Goal: Check status: Check status

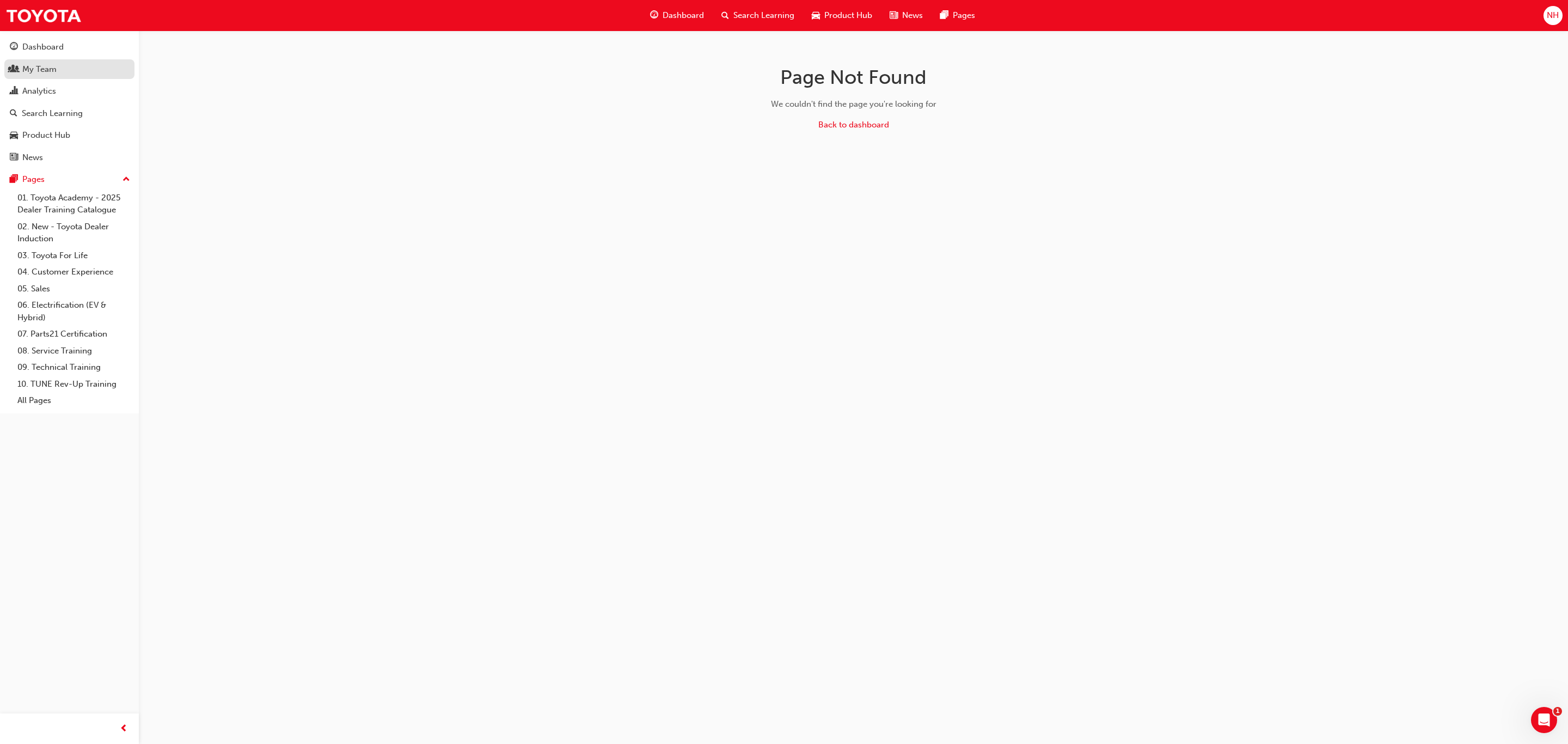
click at [49, 63] on div "My Team" at bounding box center [69, 69] width 119 height 13
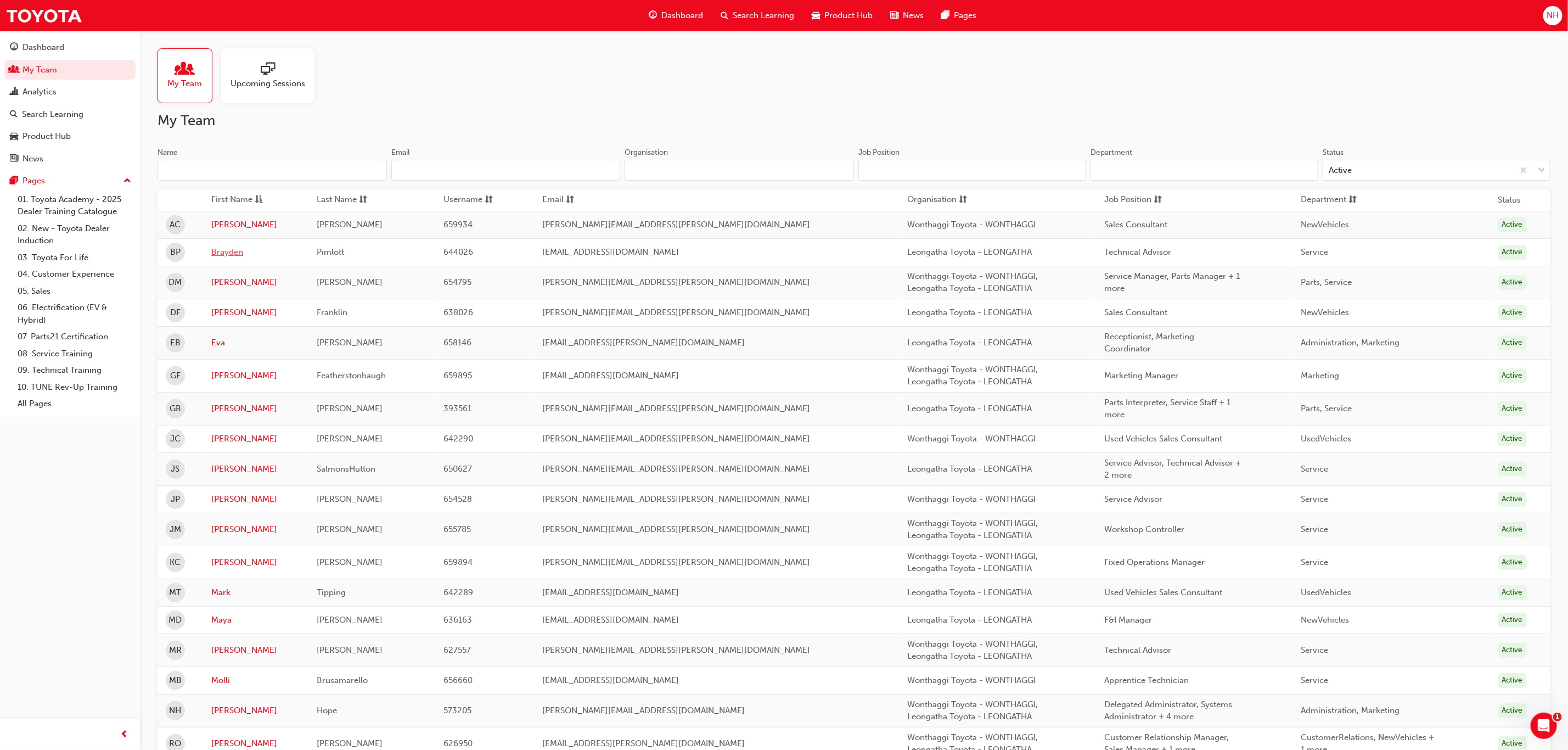
click at [235, 255] on link "Brayden" at bounding box center [255, 252] width 89 height 13
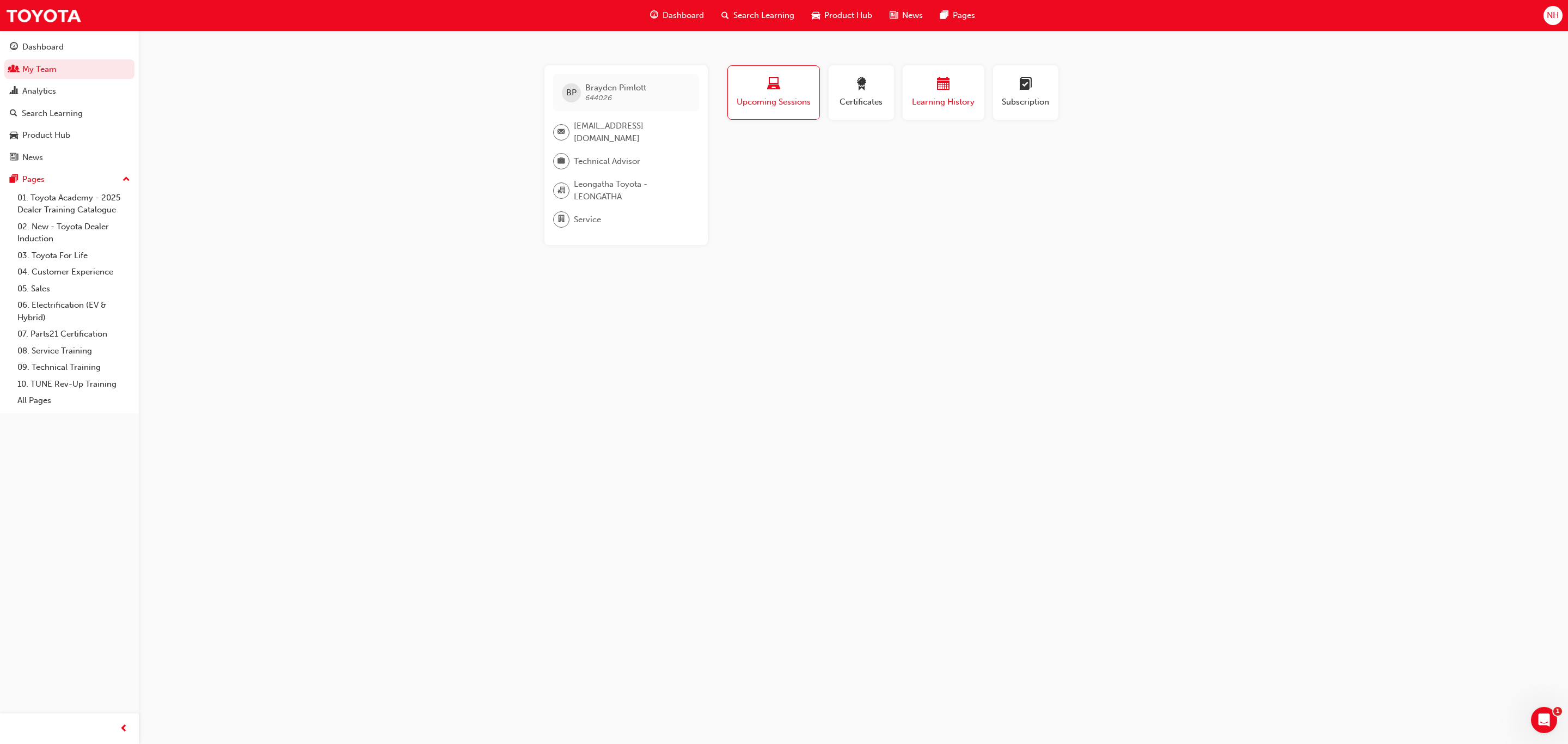
click at [963, 98] on span "Learning History" at bounding box center [943, 102] width 65 height 13
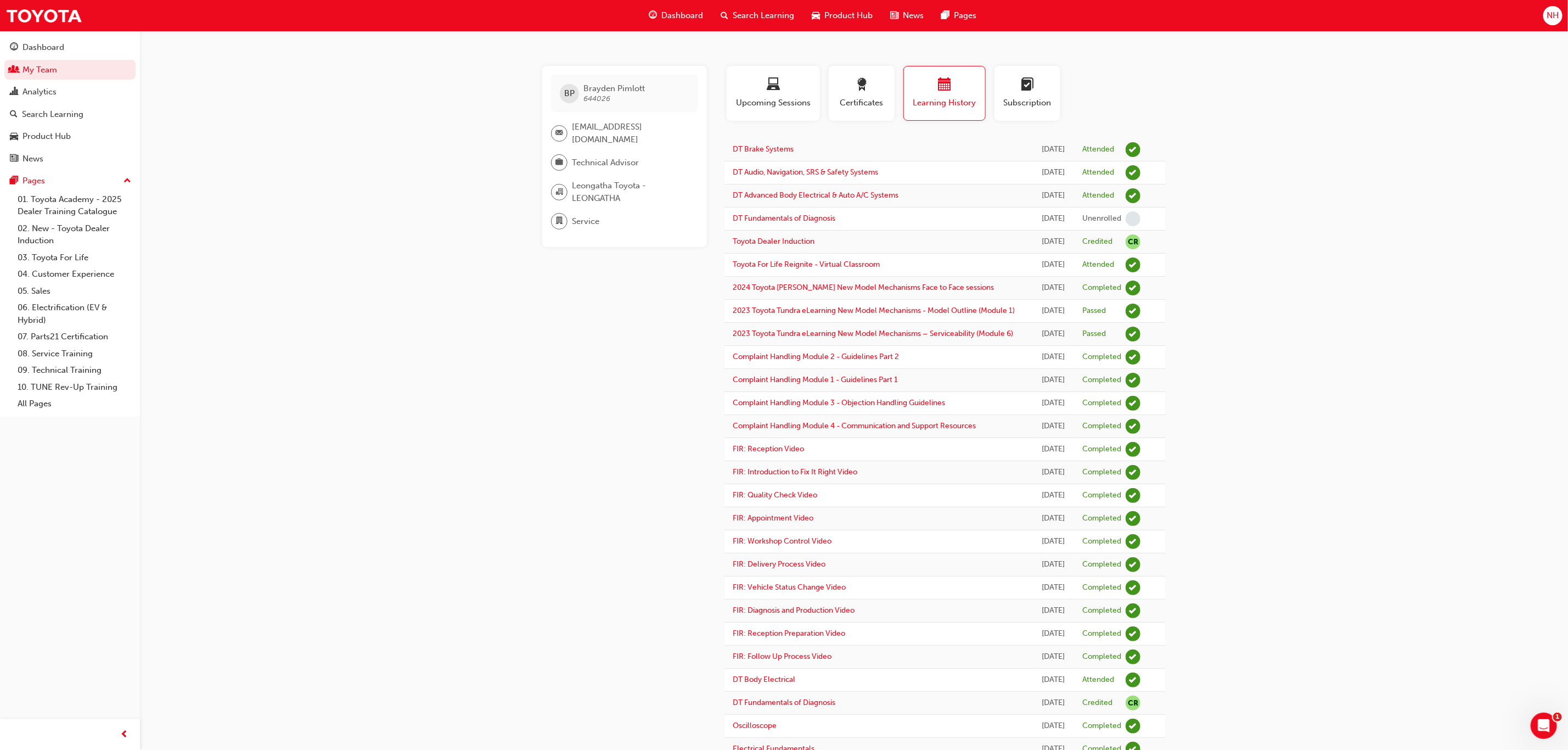
click at [609, 169] on div "Technical Advisor" at bounding box center [619, 162] width 138 height 16
click at [52, 92] on div "Analytics" at bounding box center [40, 92] width 34 height 13
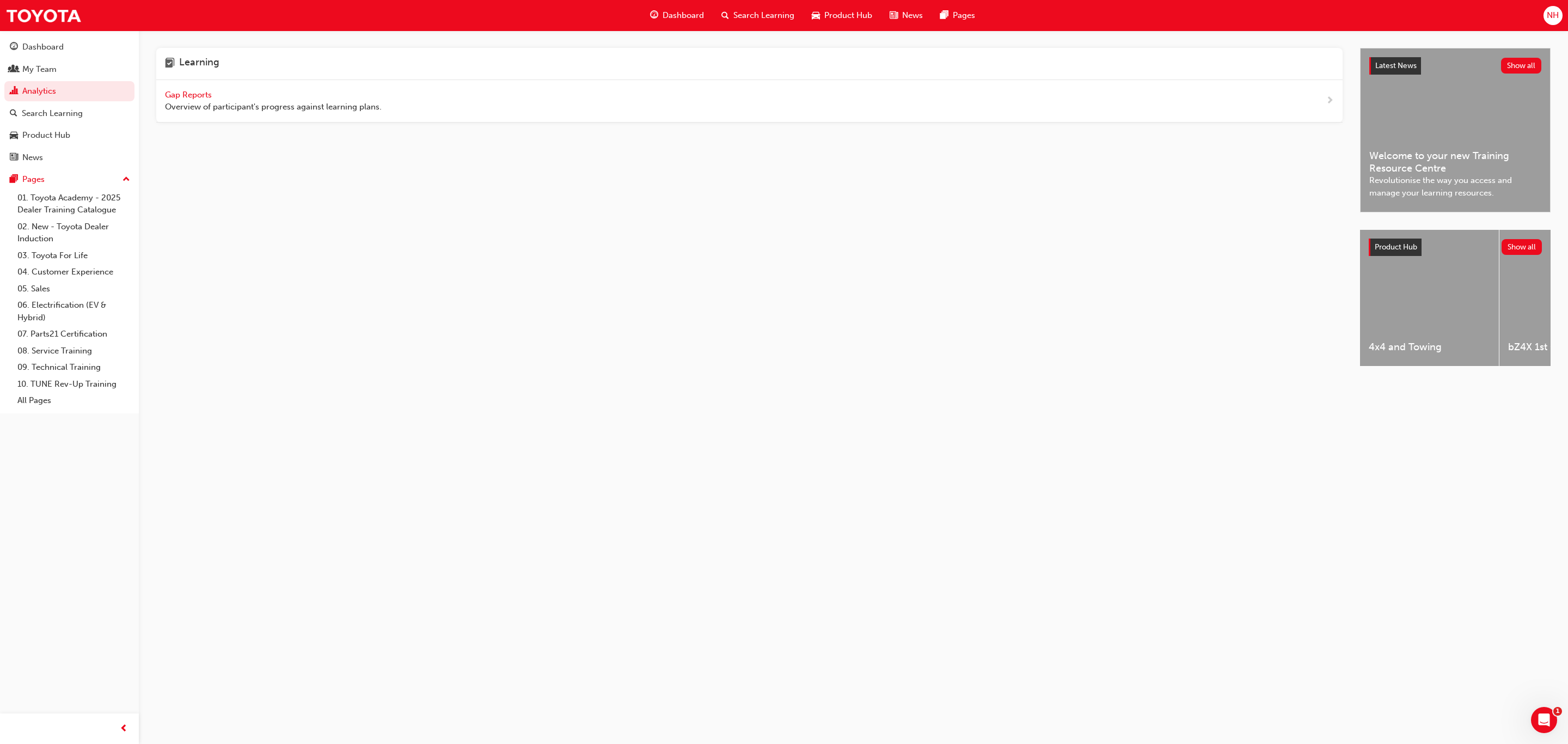
click at [192, 99] on div "Gap Reports Overview of participant's progress against learning plans." at bounding box center [273, 100] width 217 height 24
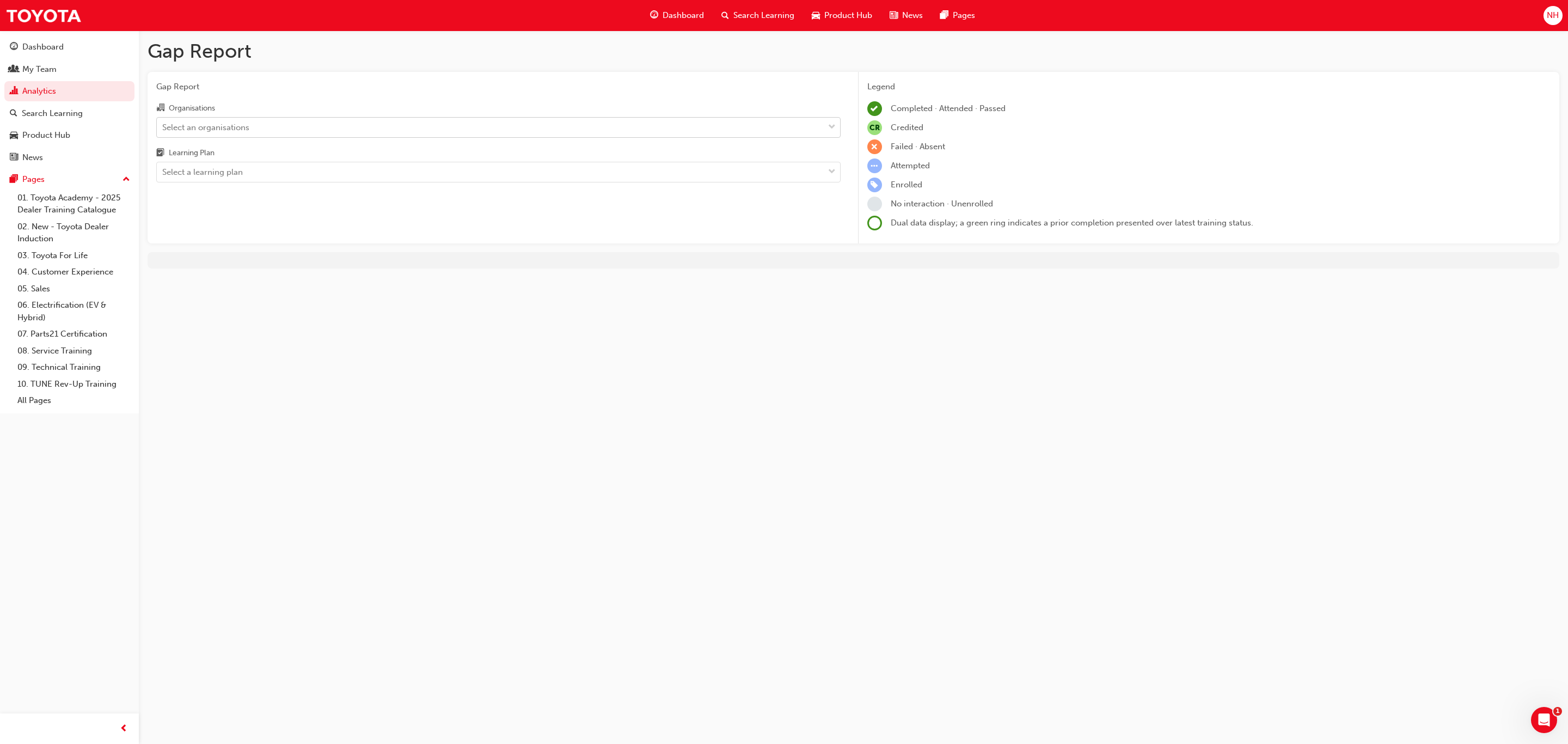
click at [469, 131] on div "Select an organisations" at bounding box center [490, 126] width 667 height 19
click at [163, 131] on input "Organisations Select an organisations" at bounding box center [162, 126] width 1 height 9
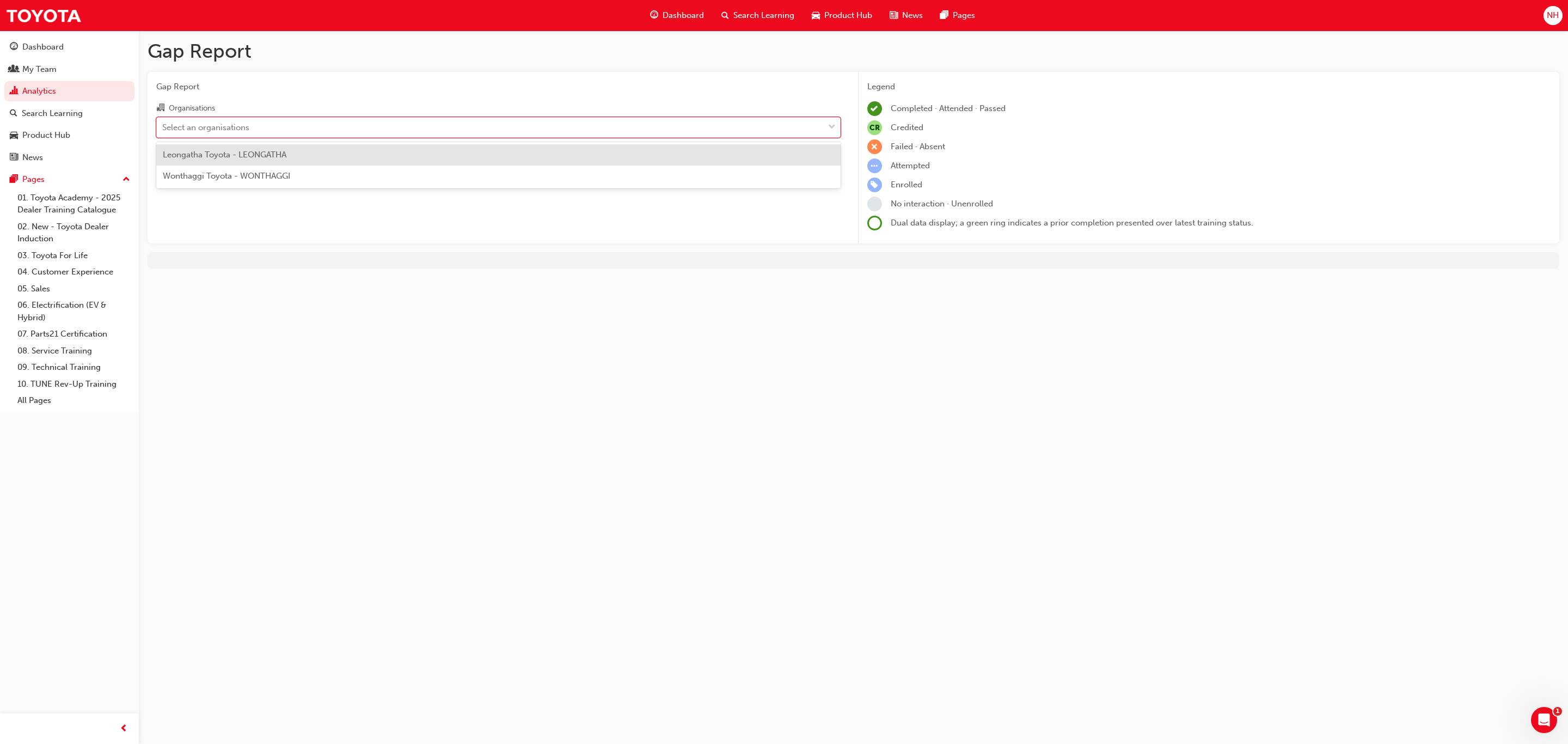
click at [337, 157] on div "Leongatha Toyota - LEONGATHA" at bounding box center [499, 155] width 684 height 21
drag, startPoint x: 244, startPoint y: 172, endPoint x: 240, endPoint y: 180, distance: 8.9
click at [244, 172] on div "Select a learning plan" at bounding box center [490, 172] width 667 height 19
click at [163, 172] on input "Learning Plan Select a learning plan" at bounding box center [162, 172] width 1 height 9
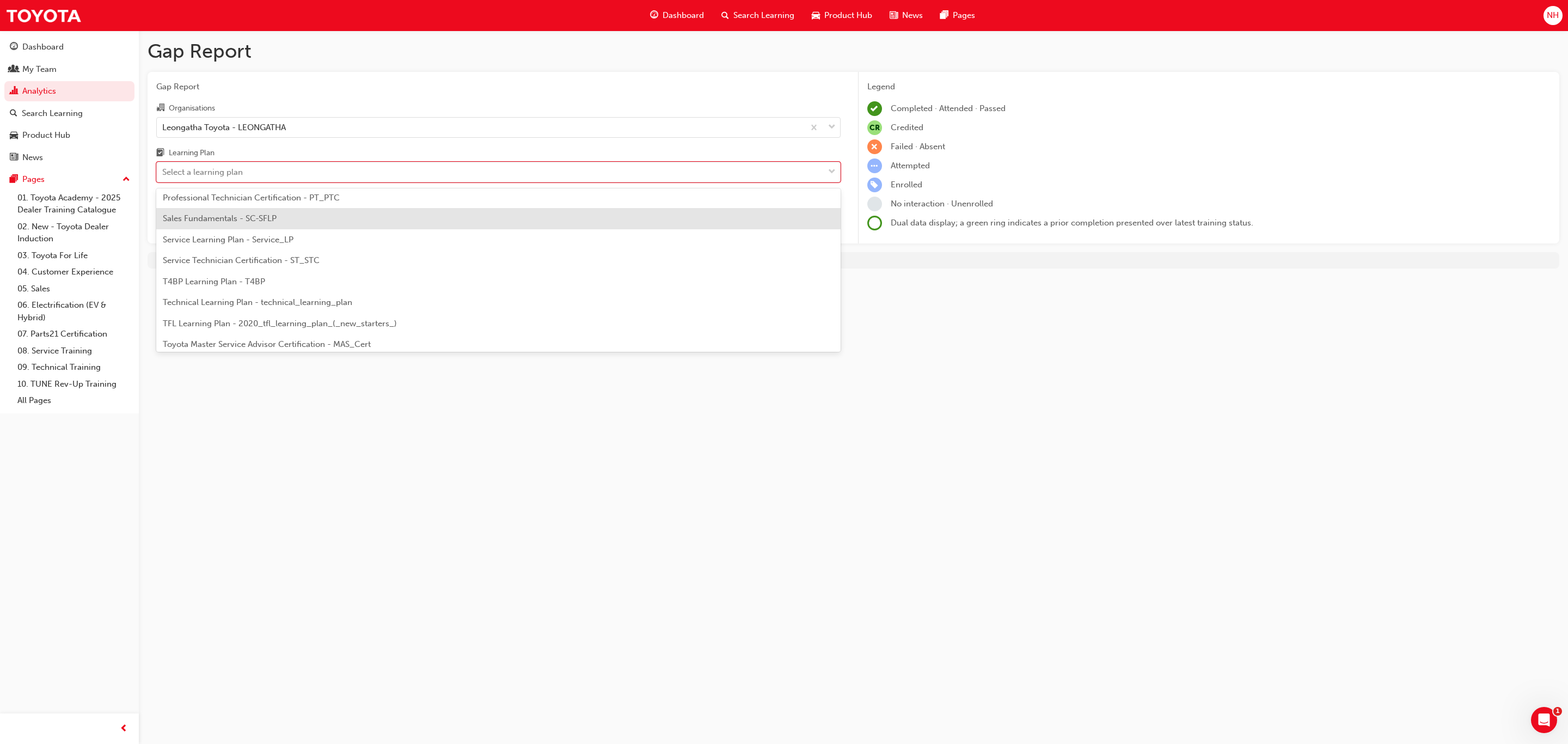
scroll to position [408, 0]
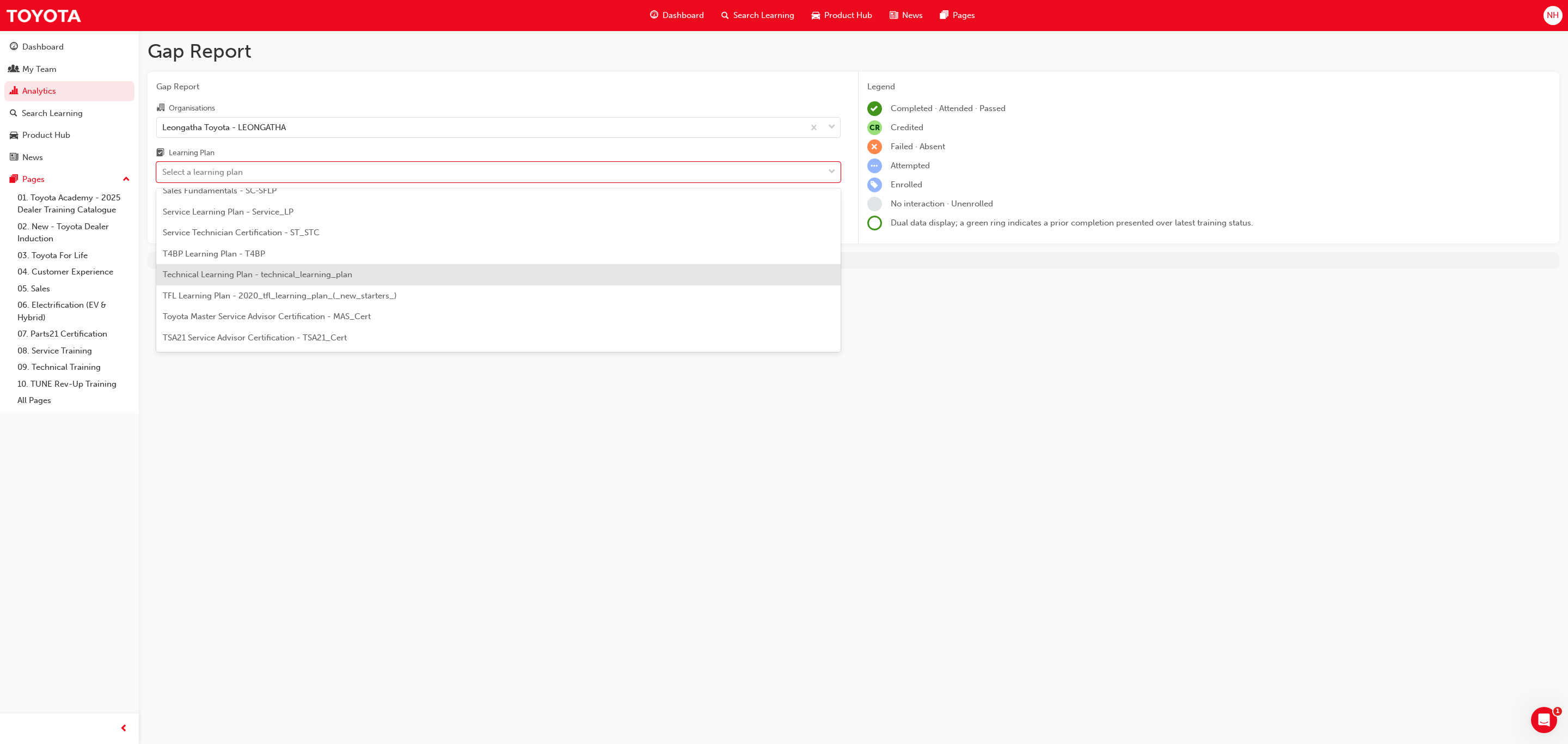
click at [348, 279] on div "Technical Learning Plan - technical_learning_plan" at bounding box center [499, 275] width 684 height 21
click at [346, 175] on div "Technical Learning Plan - technical_learning_plan" at bounding box center [257, 172] width 190 height 13
click at [163, 175] on input "Learning Plan option Technical Learning Plan - technical_learning_plan, selecte…" at bounding box center [162, 172] width 1 height 9
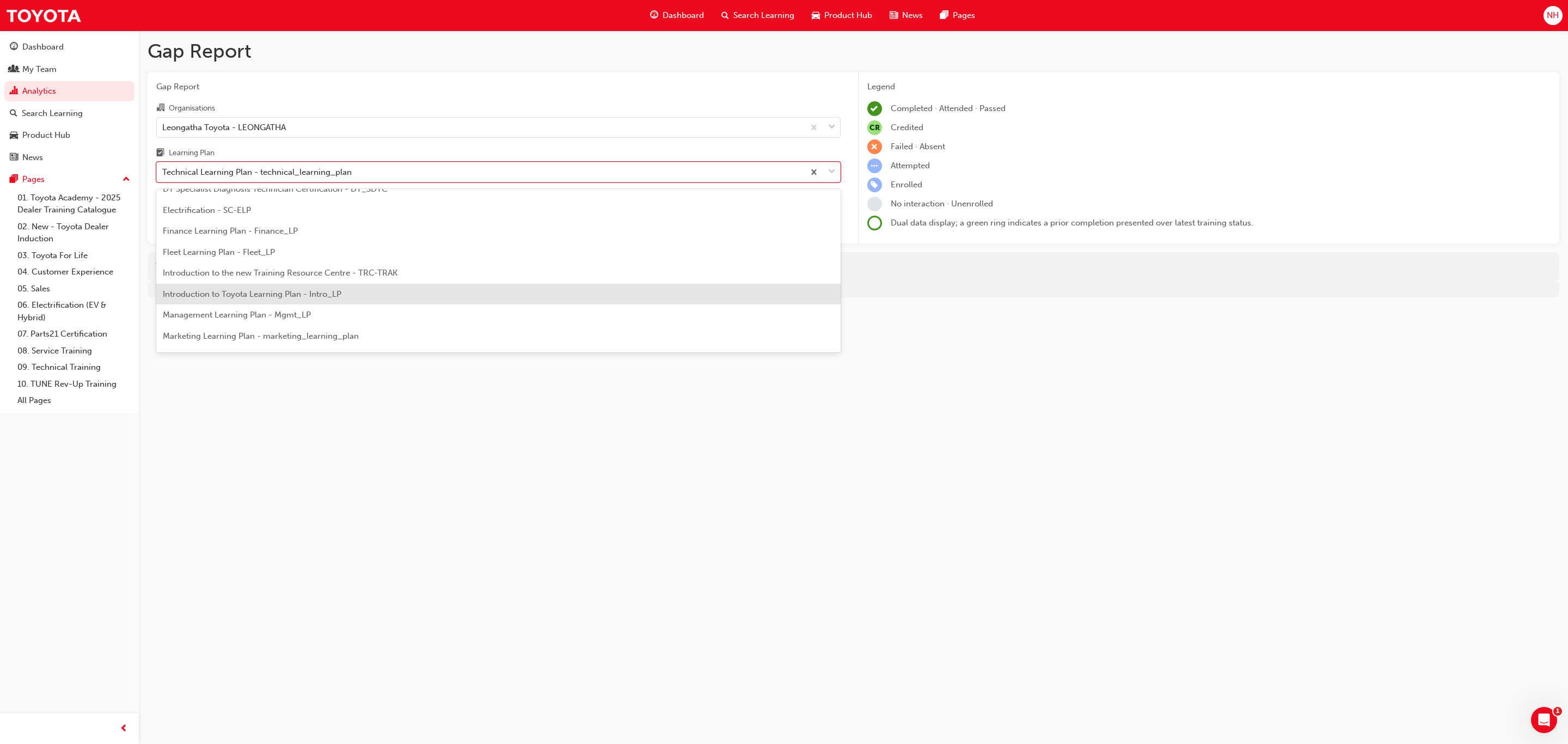
scroll to position [142, 0]
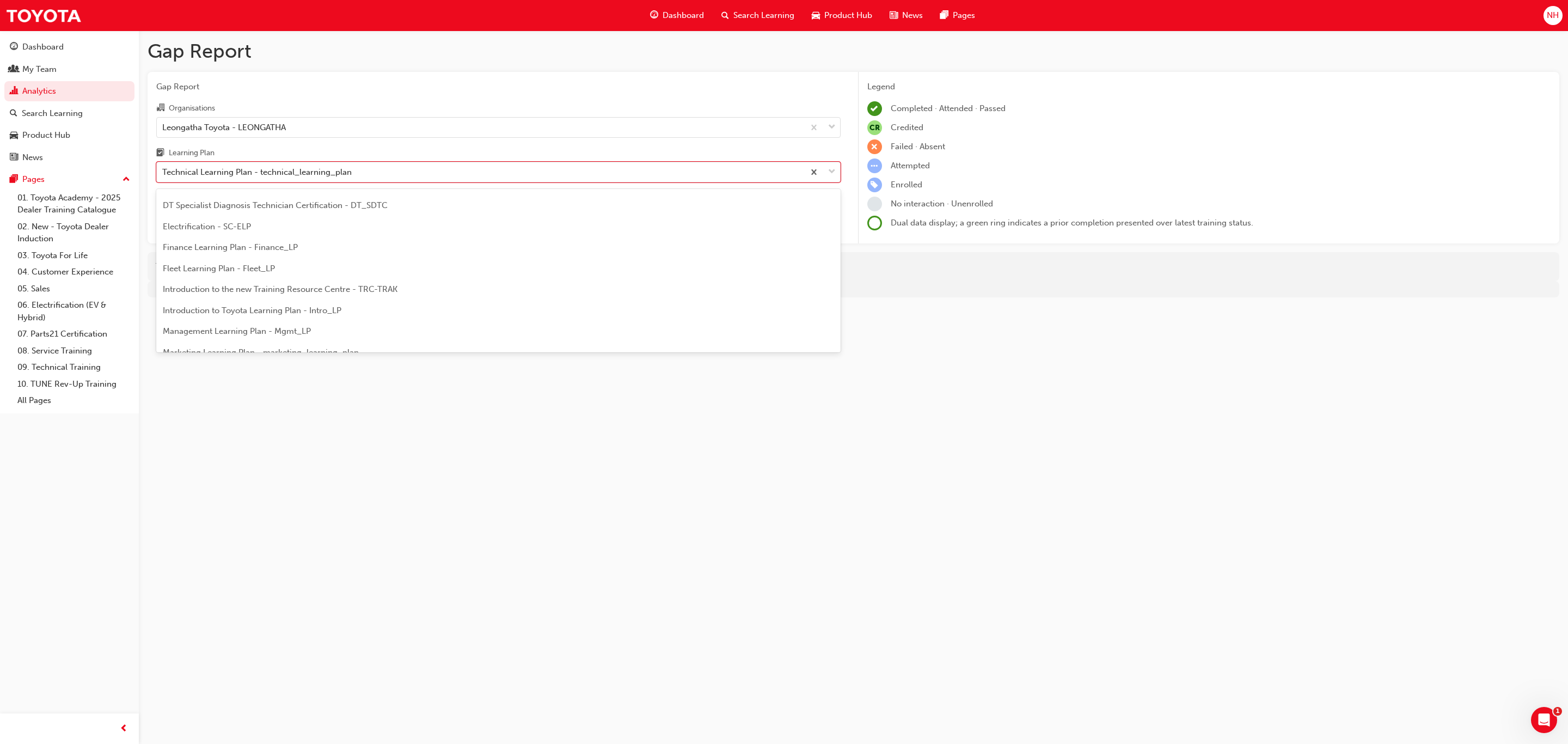
click at [301, 208] on span "DT Specialist Diagnosis Technician Certification - DT_SDTC" at bounding box center [275, 205] width 225 height 10
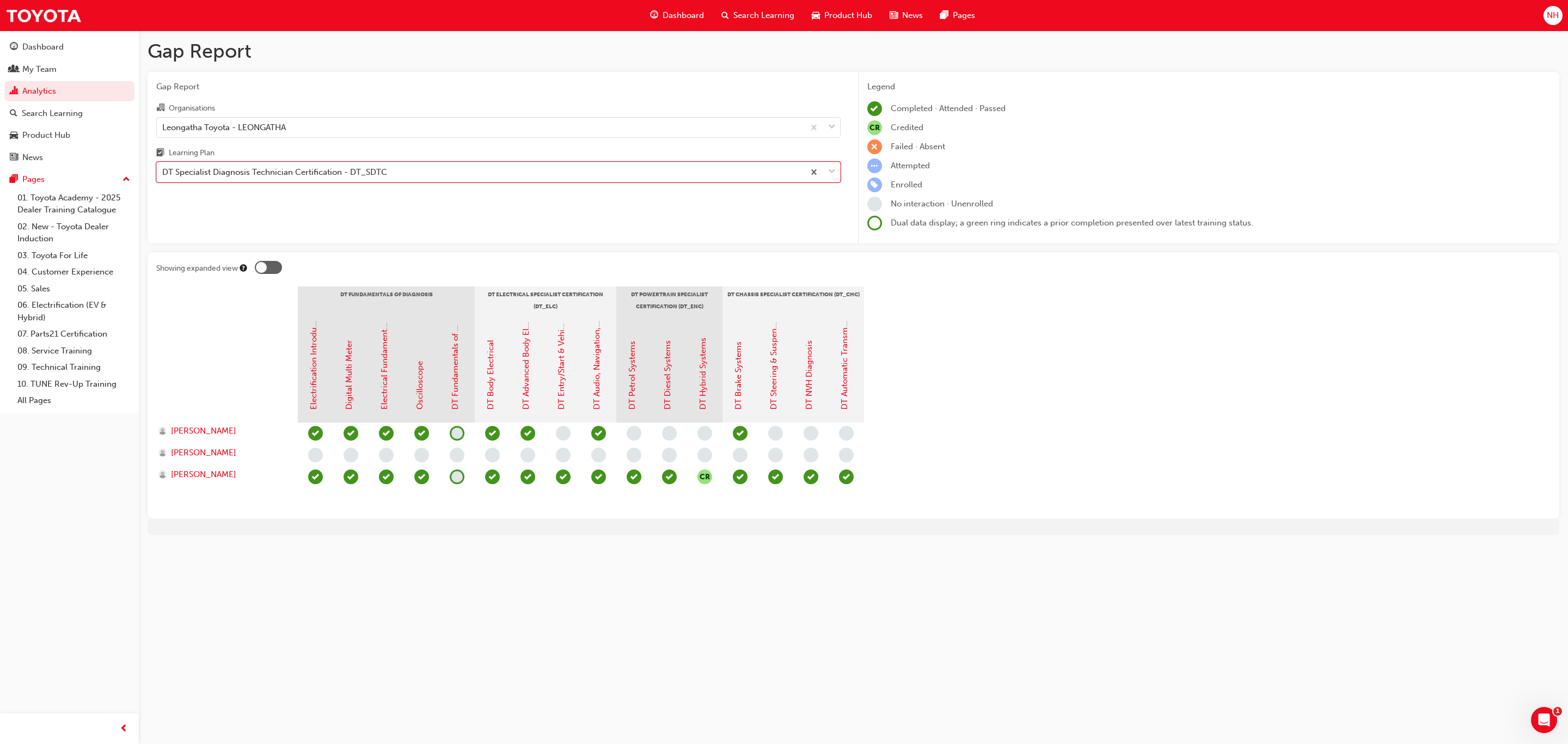
click at [971, 432] on section "DT Fundamentals of Diagnosis DT Electrical Specialist Certification (DT_ELC) DT…" at bounding box center [853, 398] width 1394 height 223
click at [374, 162] on div "Learning Plan" at bounding box center [499, 155] width 684 height 16
click at [163, 167] on input "Learning Plan DT Specialist Diagnosis Technician Certification - DT_SDTC" at bounding box center [162, 172] width 1 height 9
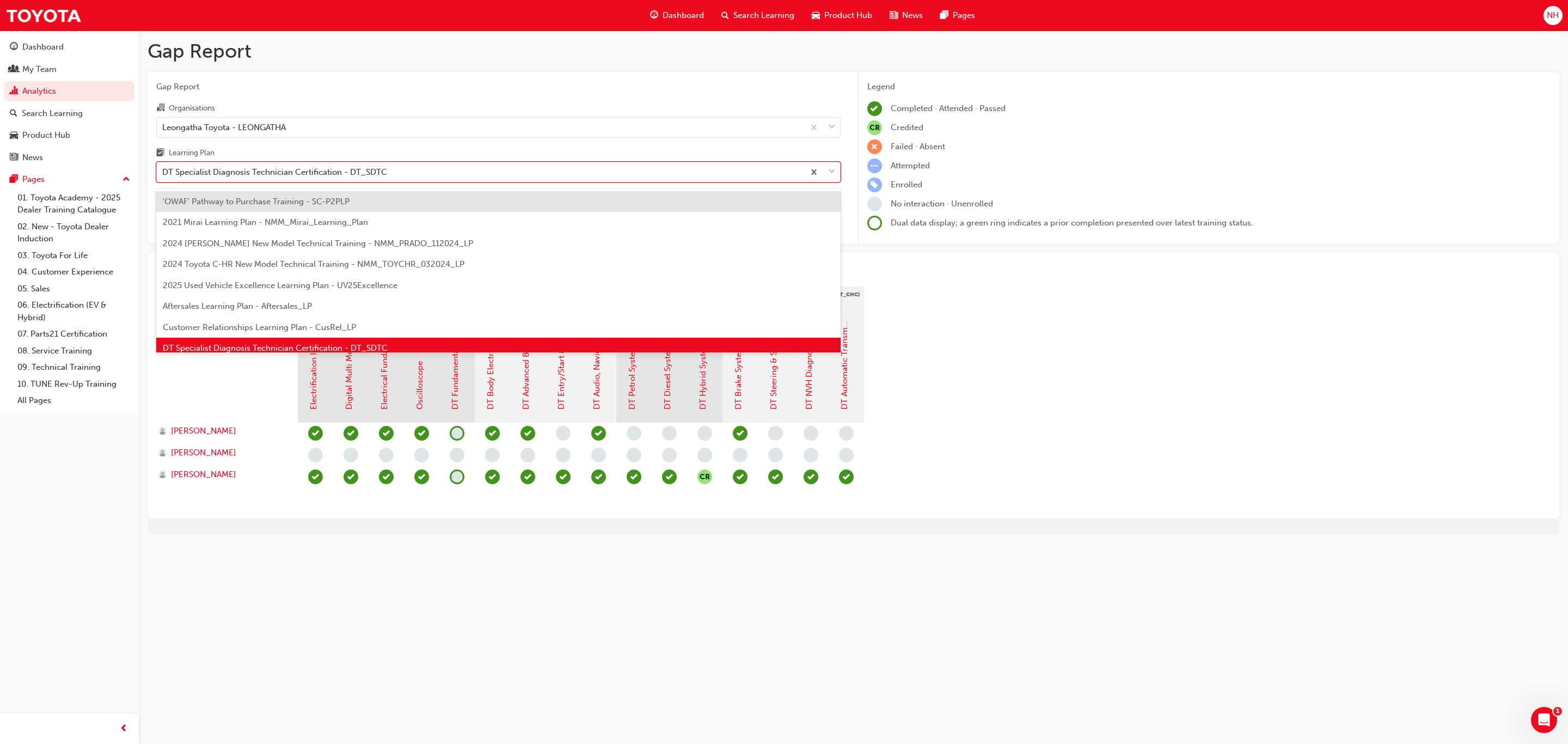
click at [360, 168] on div "DT Specialist Diagnosis Technician Certification - DT_SDTC" at bounding box center [274, 172] width 225 height 13
click at [163, 168] on input "Learning Plan option DT Specialist Diagnosis Technician Certification - DT_SDTC…" at bounding box center [162, 172] width 1 height 9
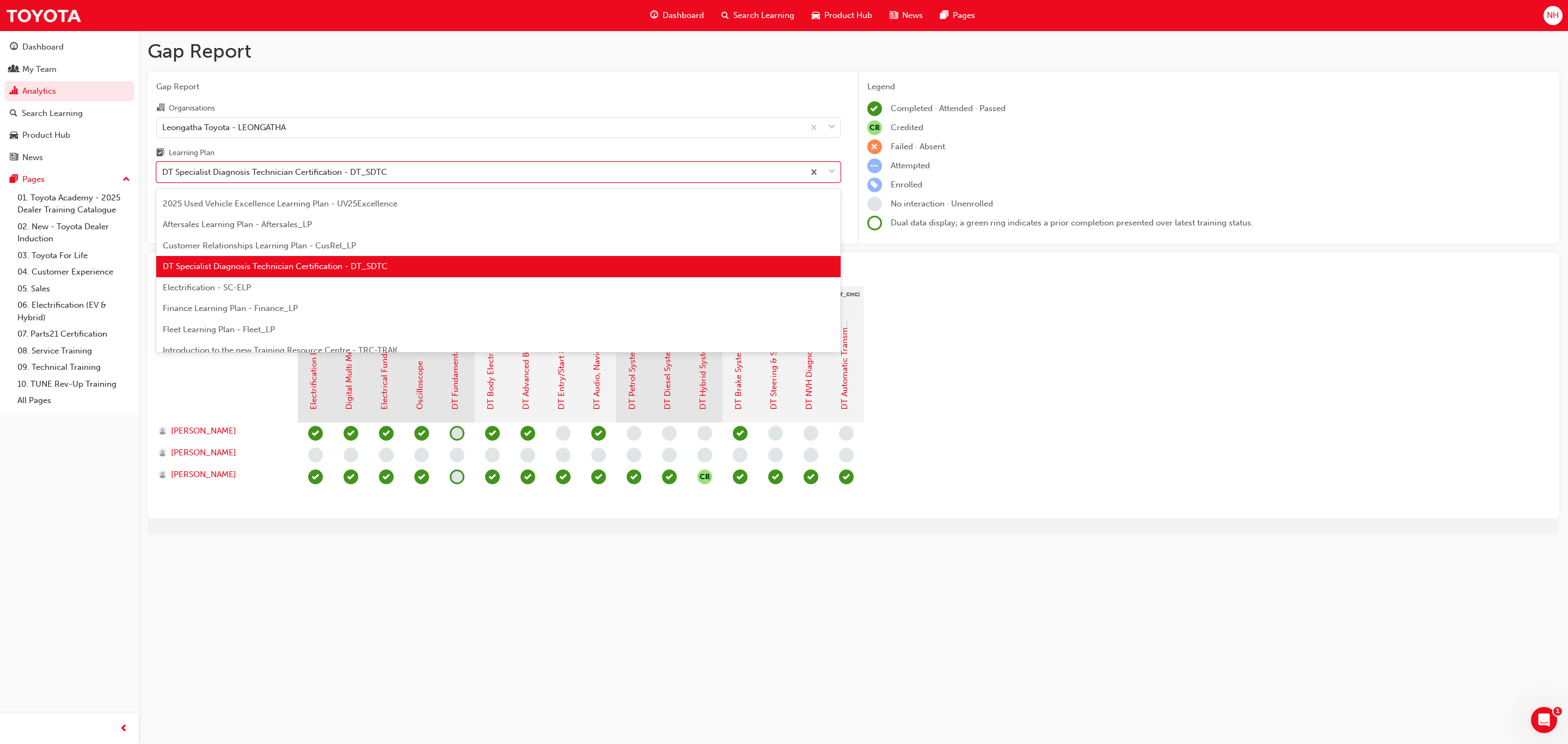
click at [257, 285] on div "Electrification - SC-ELP" at bounding box center [499, 287] width 684 height 21
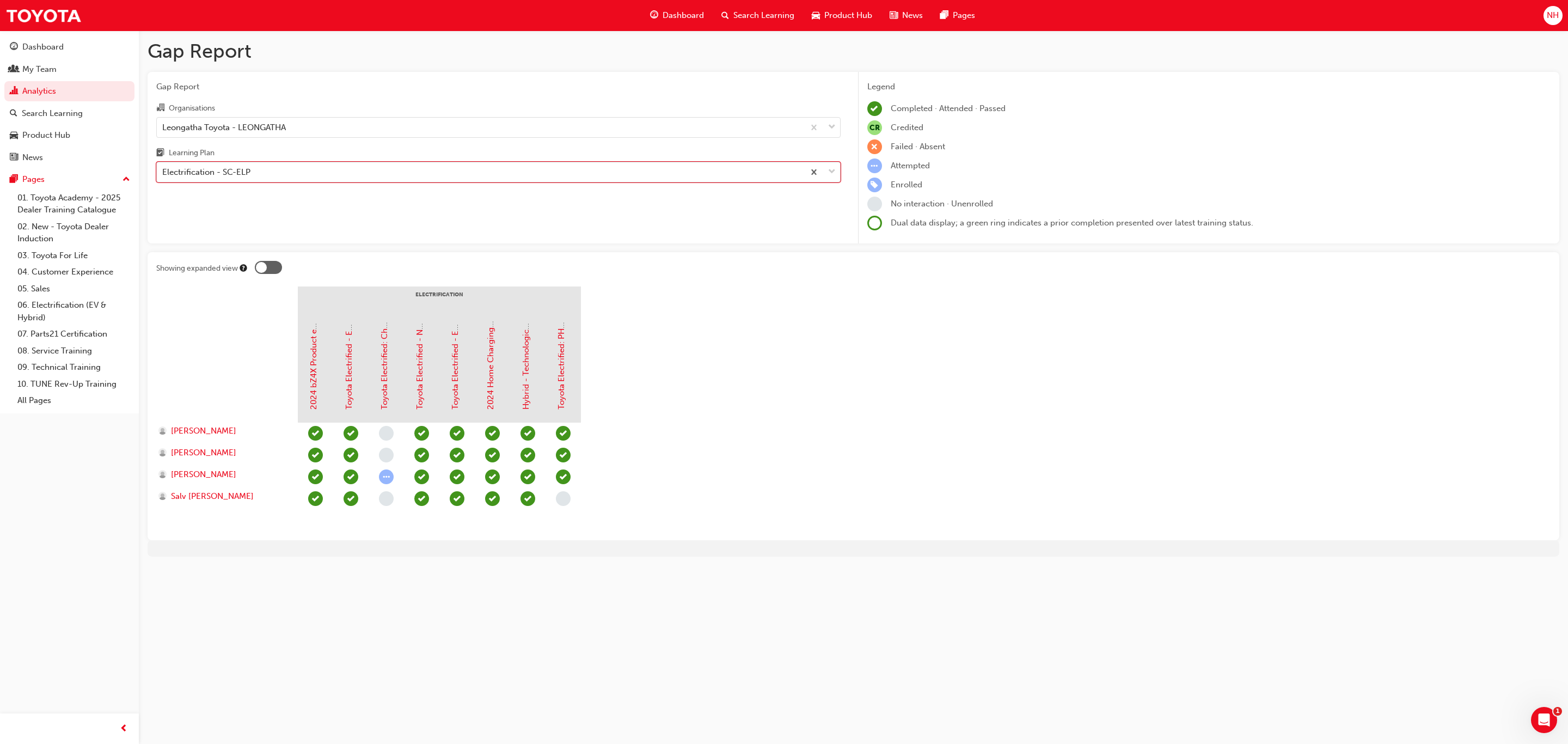
click at [325, 172] on div "Electrification - SC-ELP" at bounding box center [480, 172] width 647 height 19
click at [163, 172] on input "Learning Plan option Electrification - SC-ELP, selected. 0 results available. S…" at bounding box center [162, 172] width 1 height 9
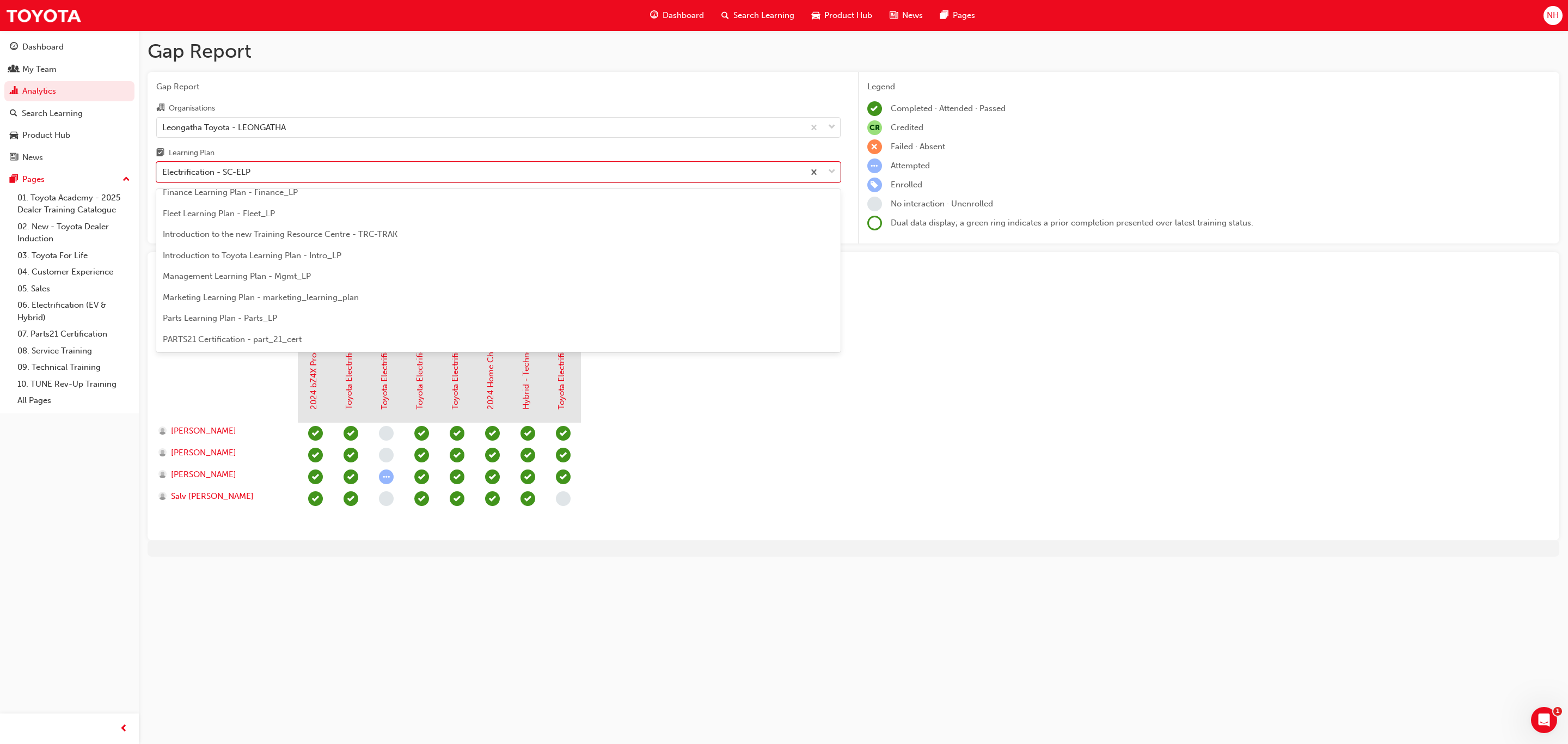
scroll to position [279, 0]
click at [260, 297] on span "Professional Technician Certification - PT_PTC" at bounding box center [252, 299] width 177 height 10
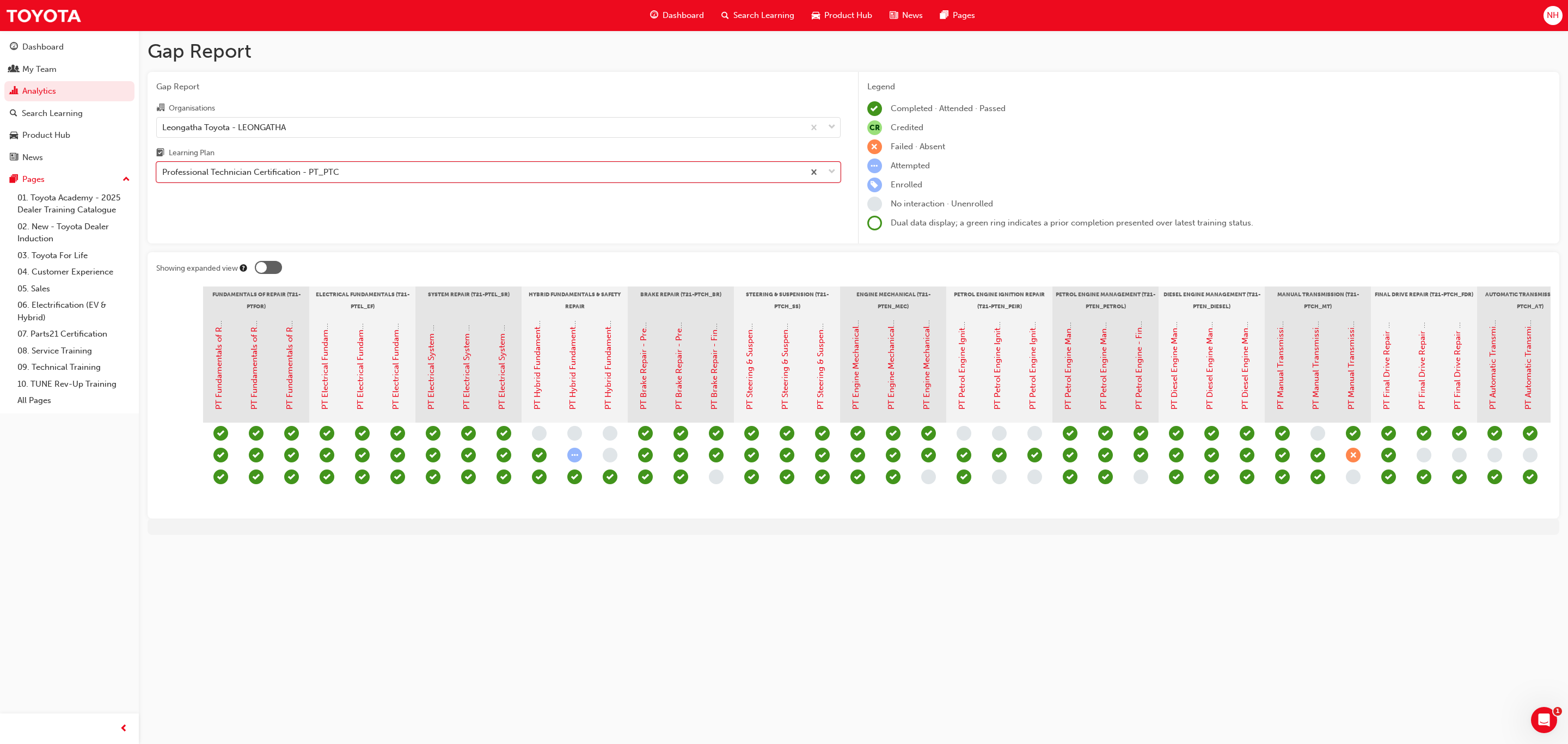
scroll to position [0, 162]
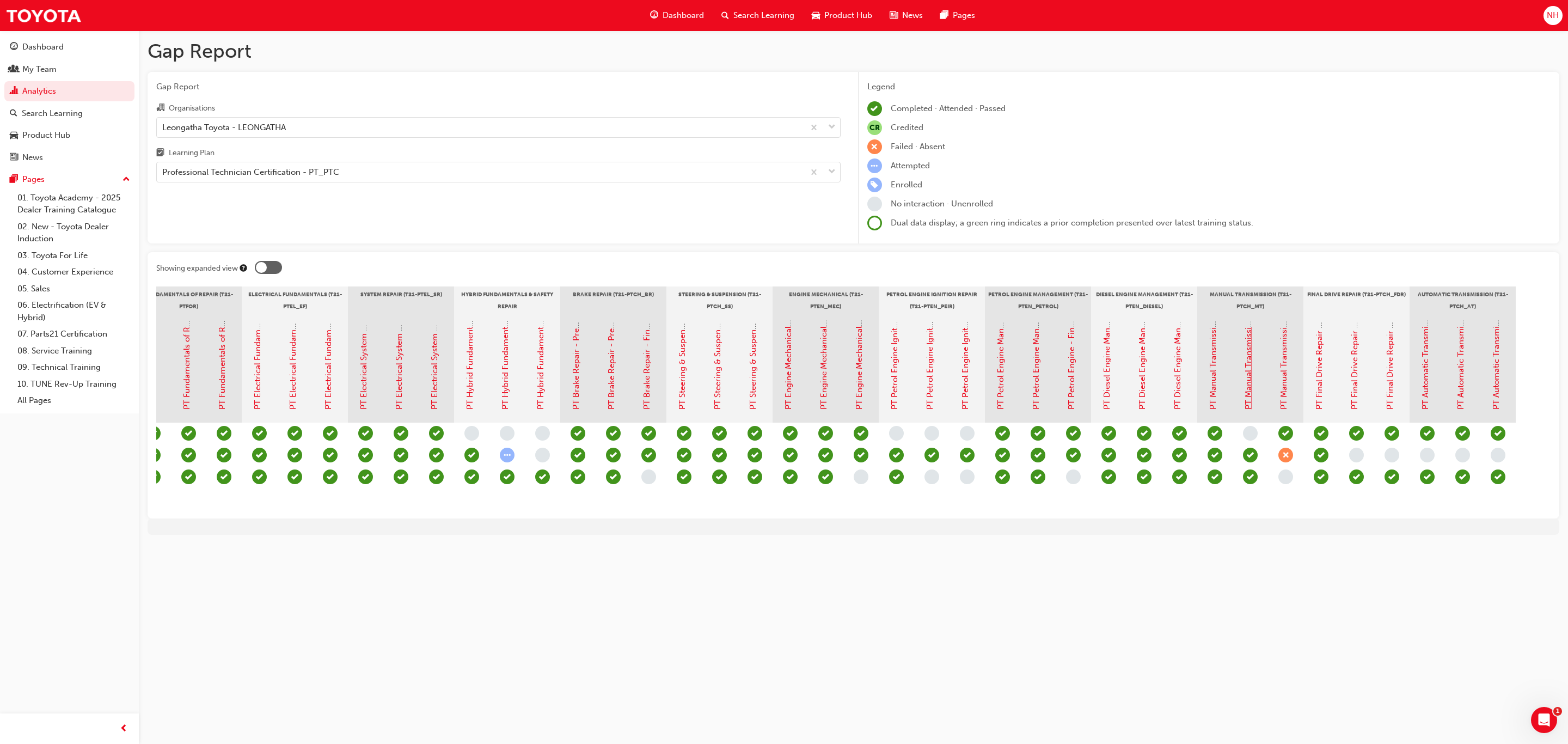
click at [1245, 372] on link "PT Manual Transmission - Pre-Course Assessment" at bounding box center [1248, 314] width 10 height 190
